Goal: Information Seeking & Learning: Learn about a topic

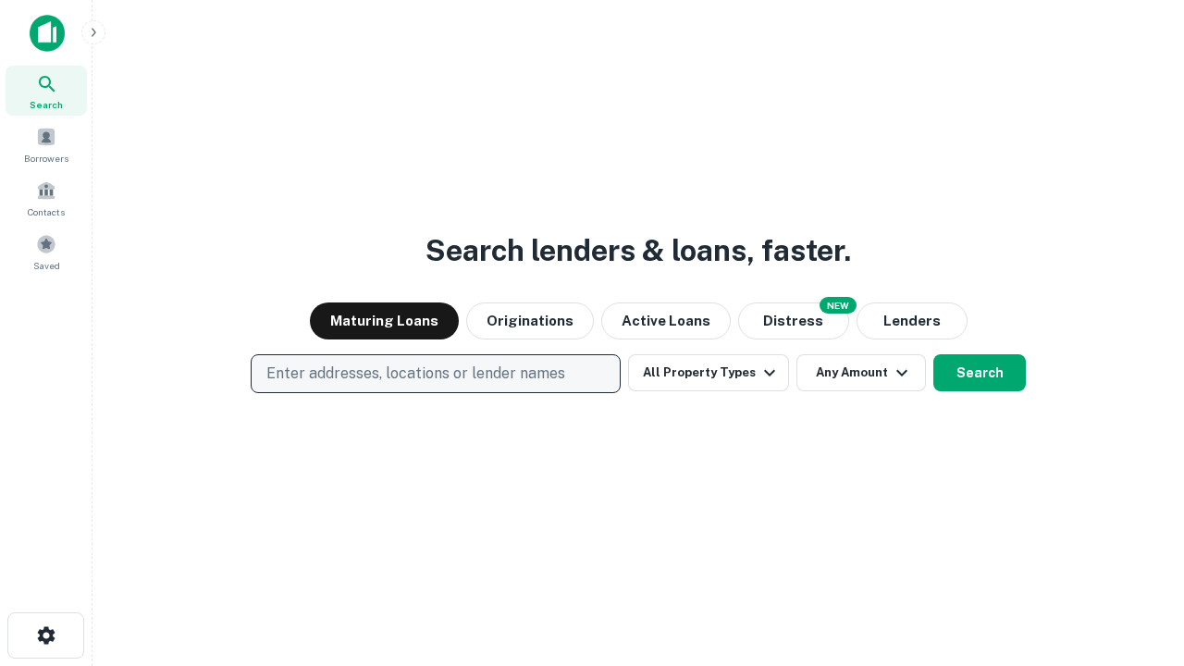
click at [435, 374] on p "Enter addresses, locations or lender names" at bounding box center [415, 374] width 299 height 22
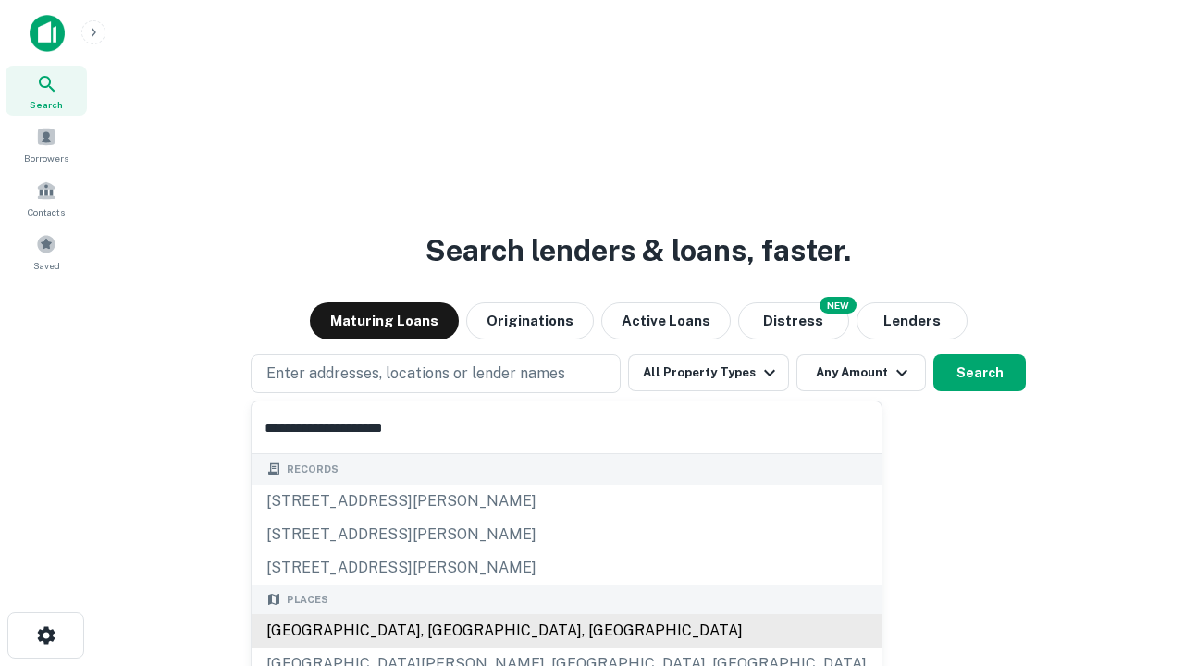
click at [442, 631] on div "[GEOGRAPHIC_DATA], [GEOGRAPHIC_DATA], [GEOGRAPHIC_DATA]" at bounding box center [567, 630] width 630 height 33
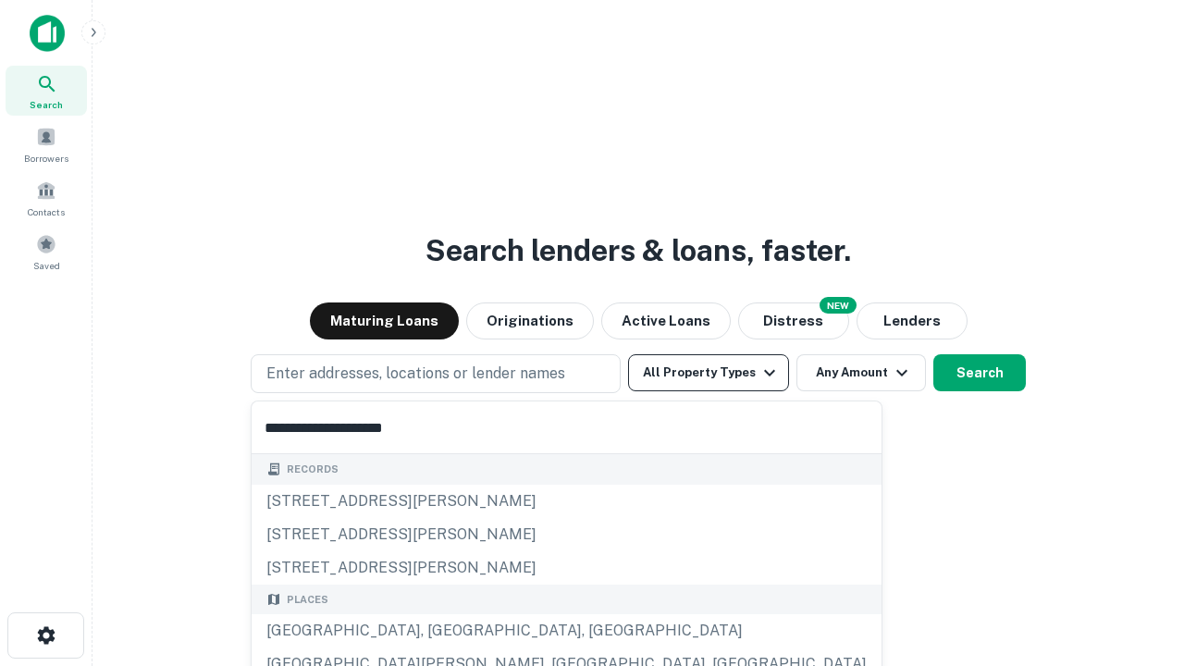
click at [709, 373] on button "All Property Types" at bounding box center [708, 372] width 161 height 37
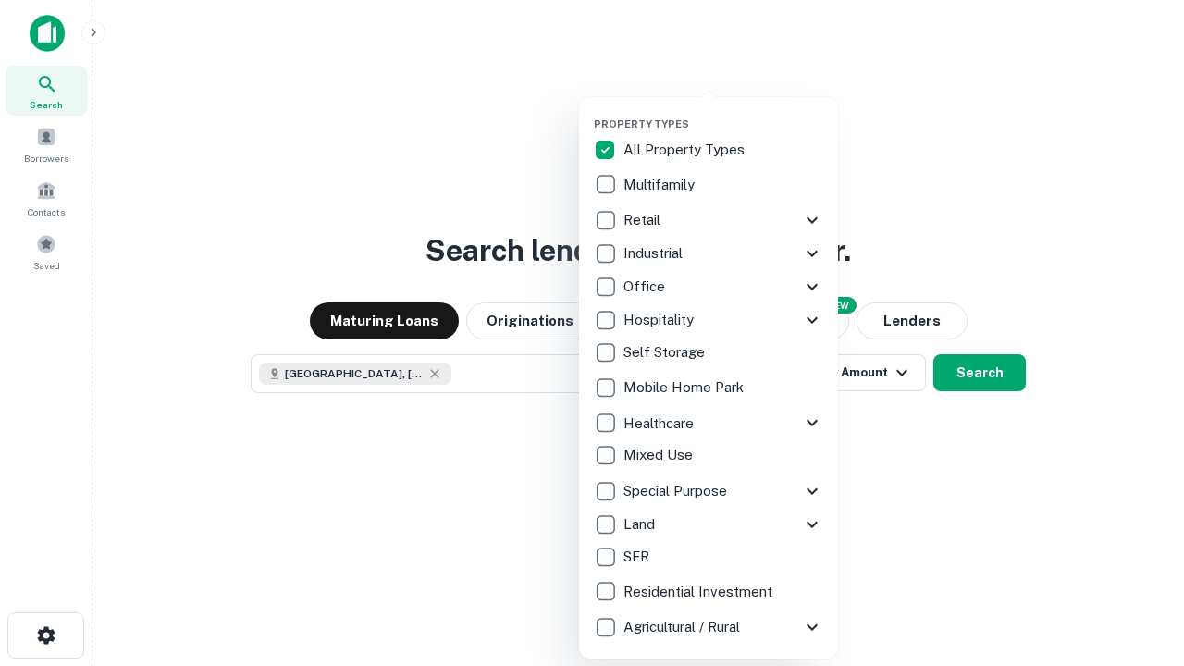
click at [724, 112] on button "button" at bounding box center [723, 112] width 259 height 1
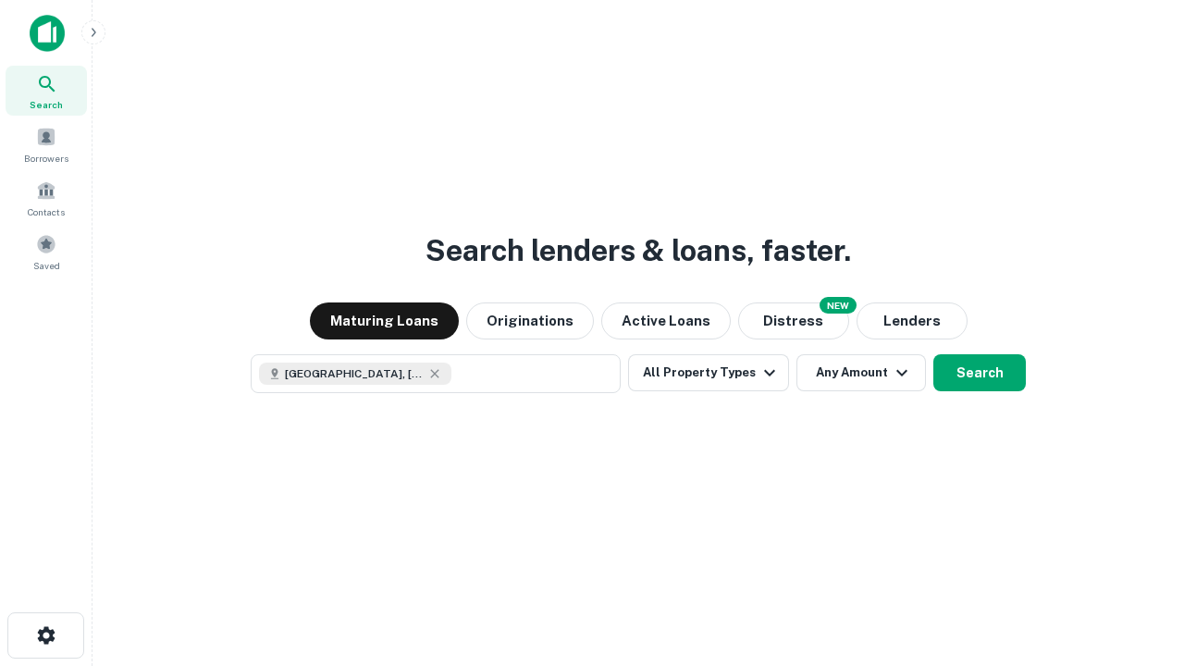
scroll to position [30, 0]
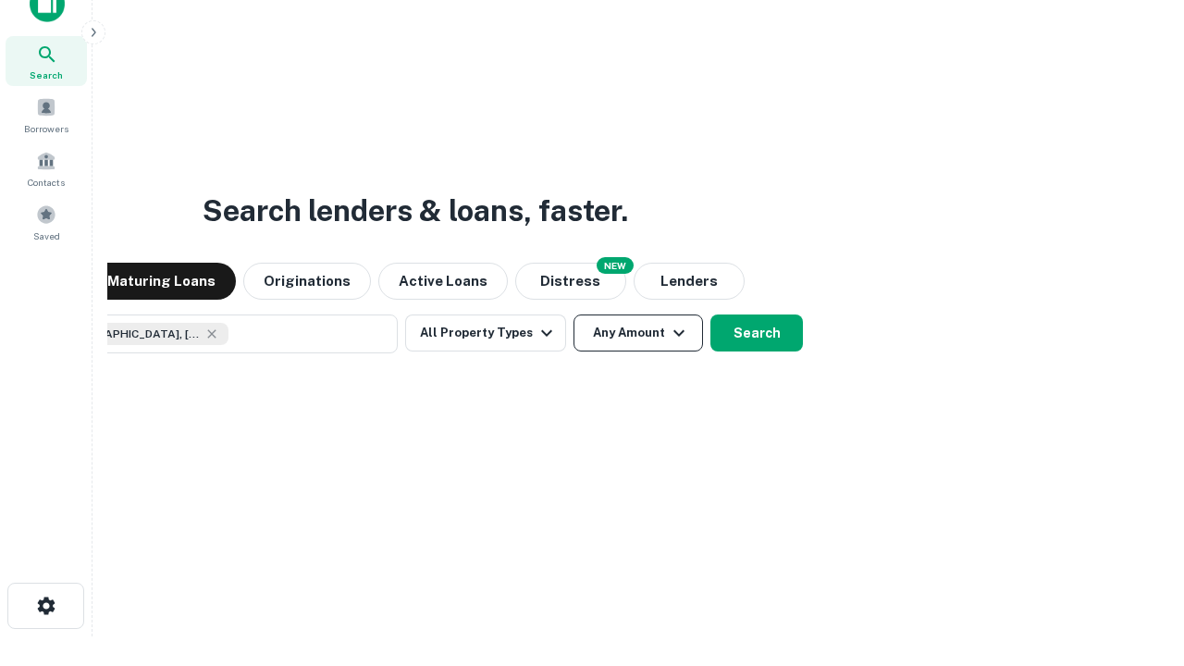
click at [574, 315] on button "Any Amount" at bounding box center [639, 333] width 130 height 37
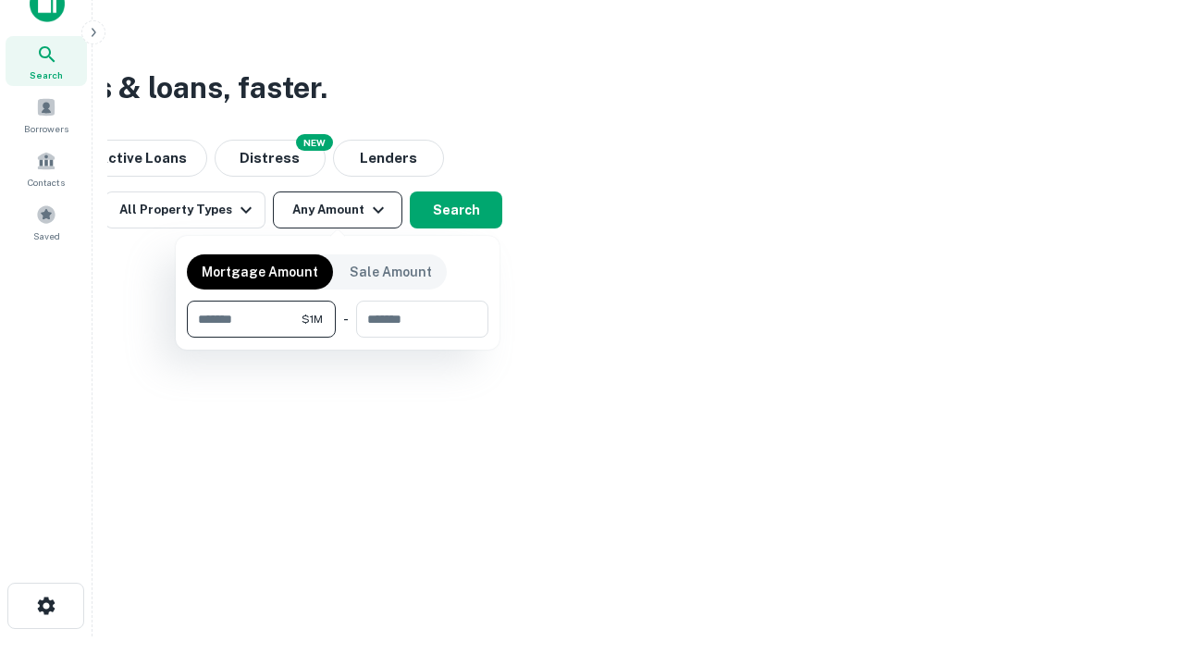
type input "*******"
click at [338, 338] on button "button" at bounding box center [338, 338] width 302 height 1
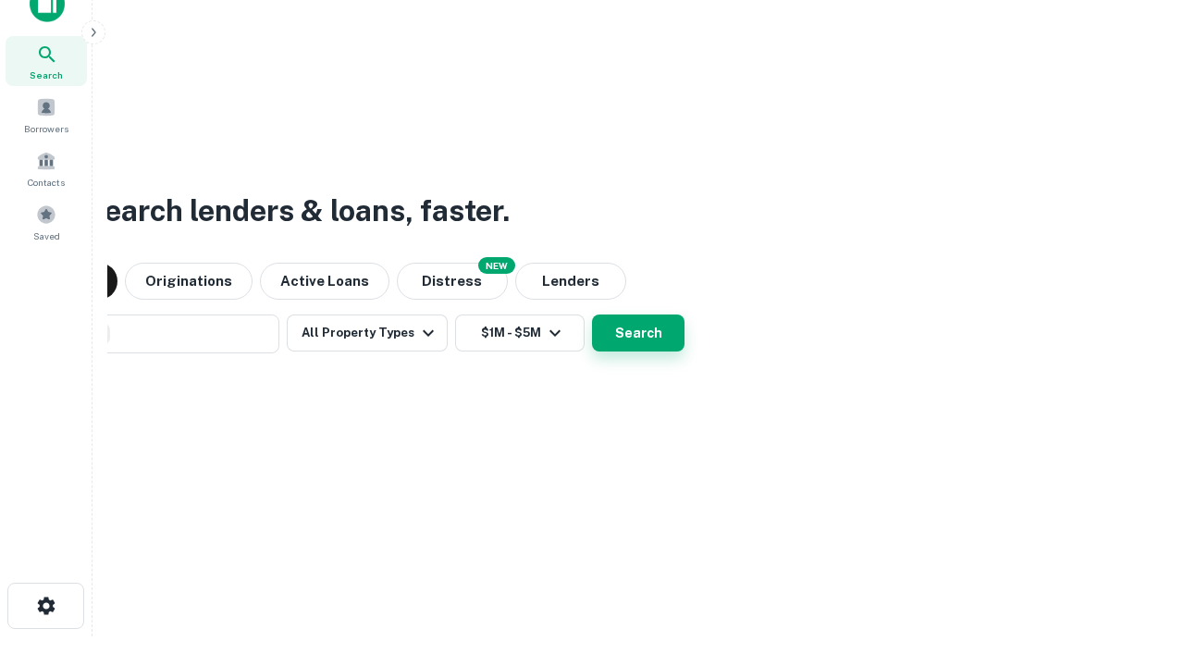
click at [592, 315] on button "Search" at bounding box center [638, 333] width 93 height 37
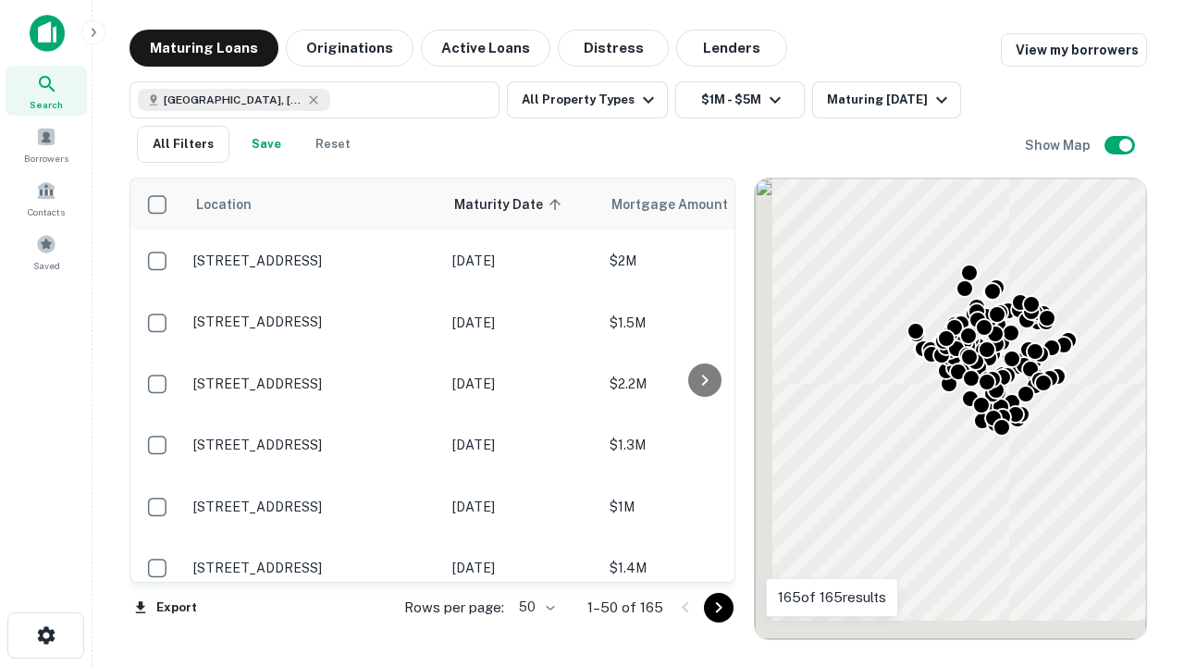
click at [534, 607] on body "Search Borrowers Contacts Saved Maturing Loans Originations Active Loans Distre…" at bounding box center [592, 333] width 1184 height 666
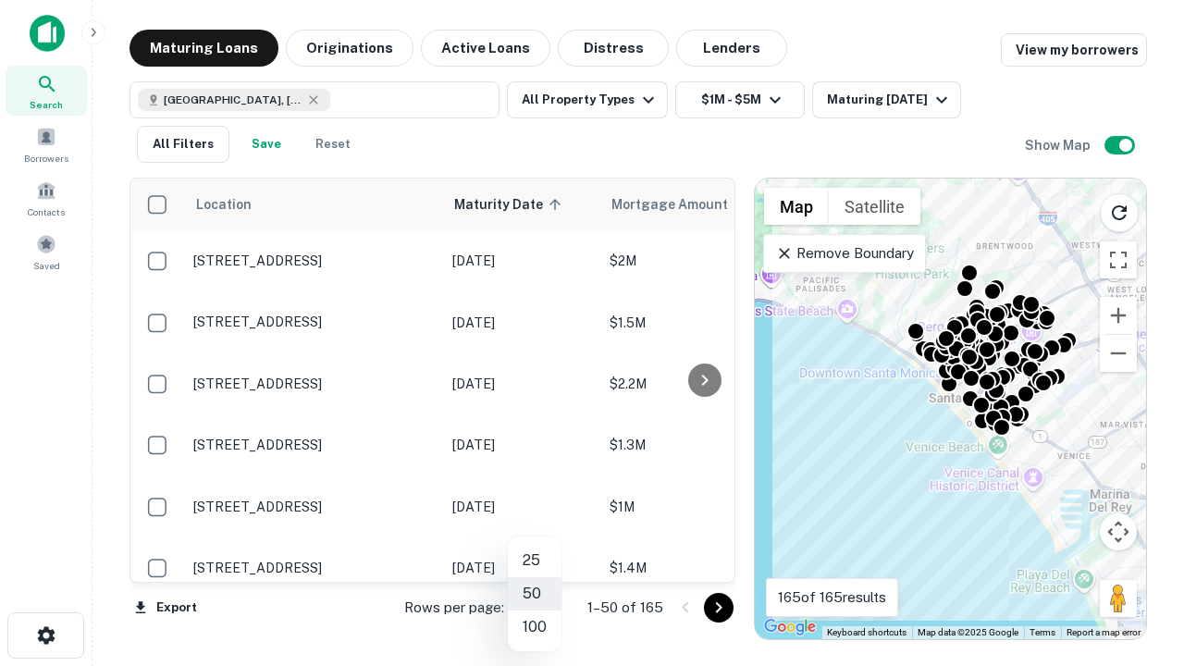
click at [535, 561] on li "25" at bounding box center [535, 560] width 54 height 33
